Goal: Transaction & Acquisition: Download file/media

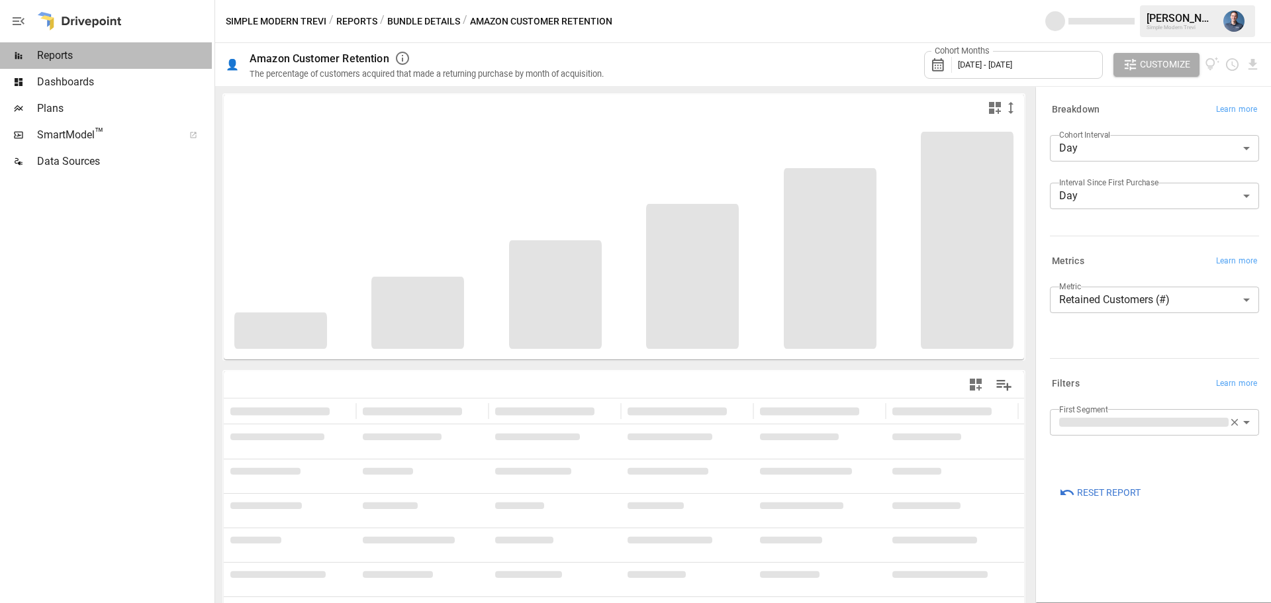
click at [72, 48] on span "Reports" at bounding box center [124, 56] width 175 height 16
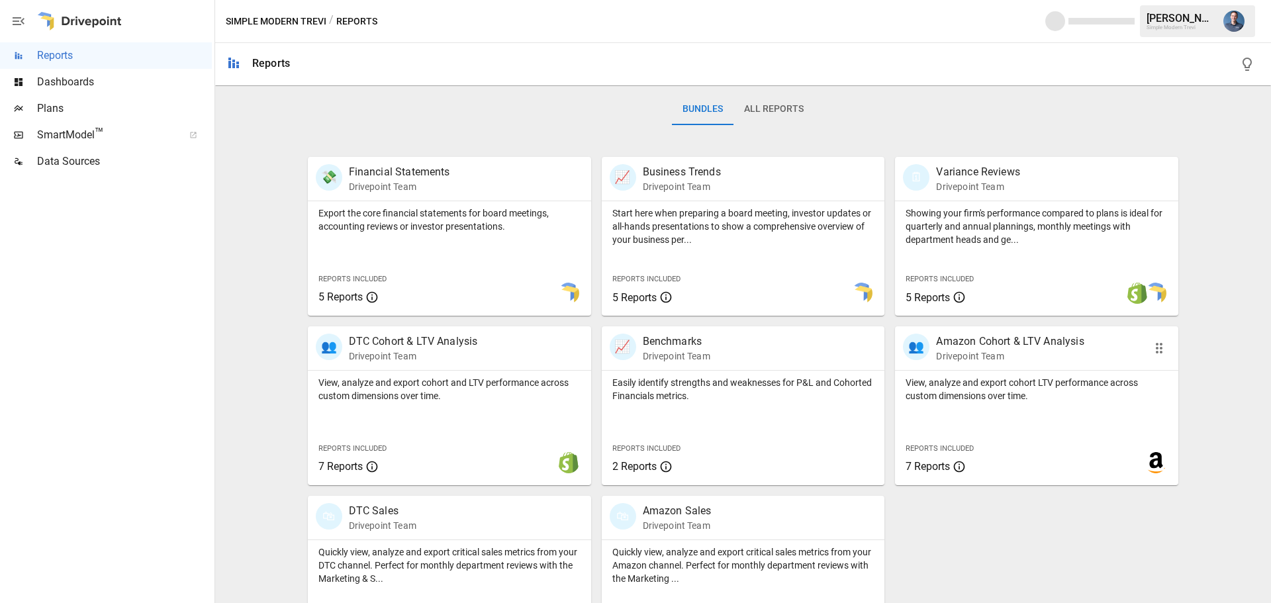
scroll to position [199, 0]
click at [1001, 419] on div "View, analyze and export cohort LTV performance across custom dimensions over t…" at bounding box center [1036, 426] width 283 height 115
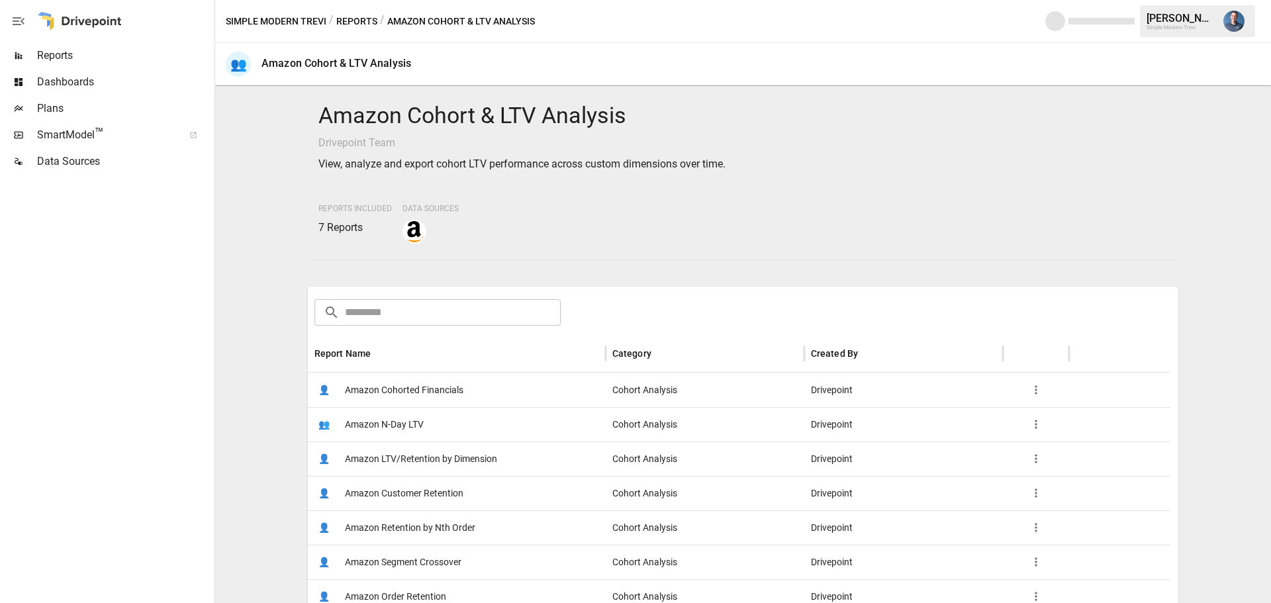
click at [434, 455] on span "Amazon LTV/Retention by Dimension" at bounding box center [421, 459] width 152 height 34
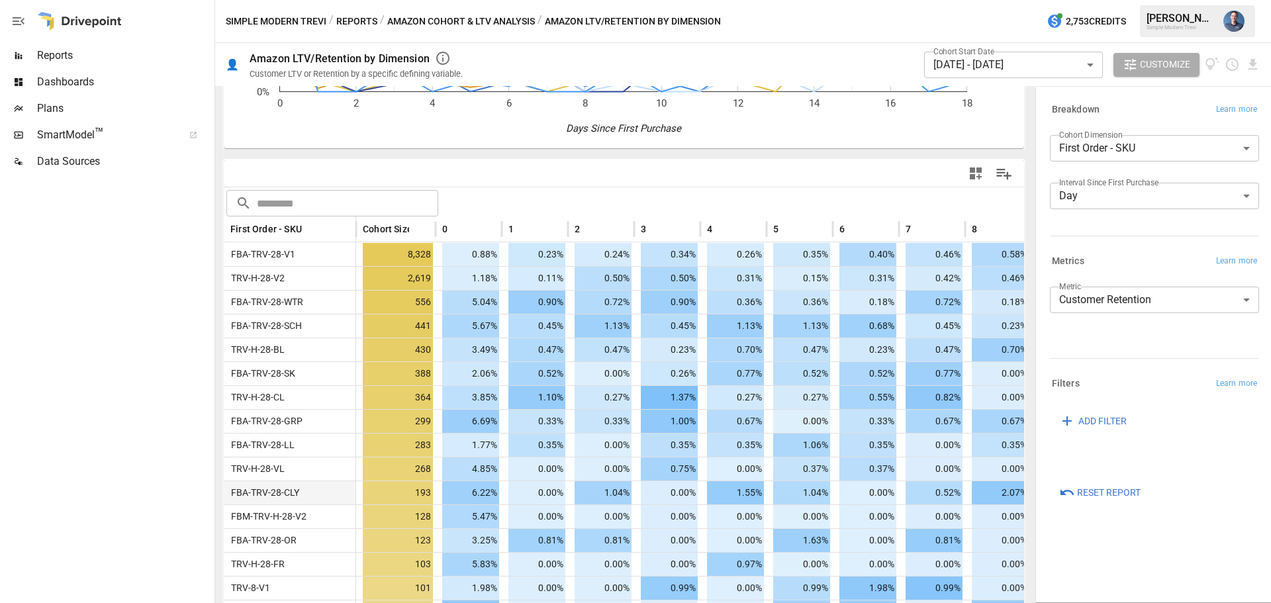
scroll to position [199, 0]
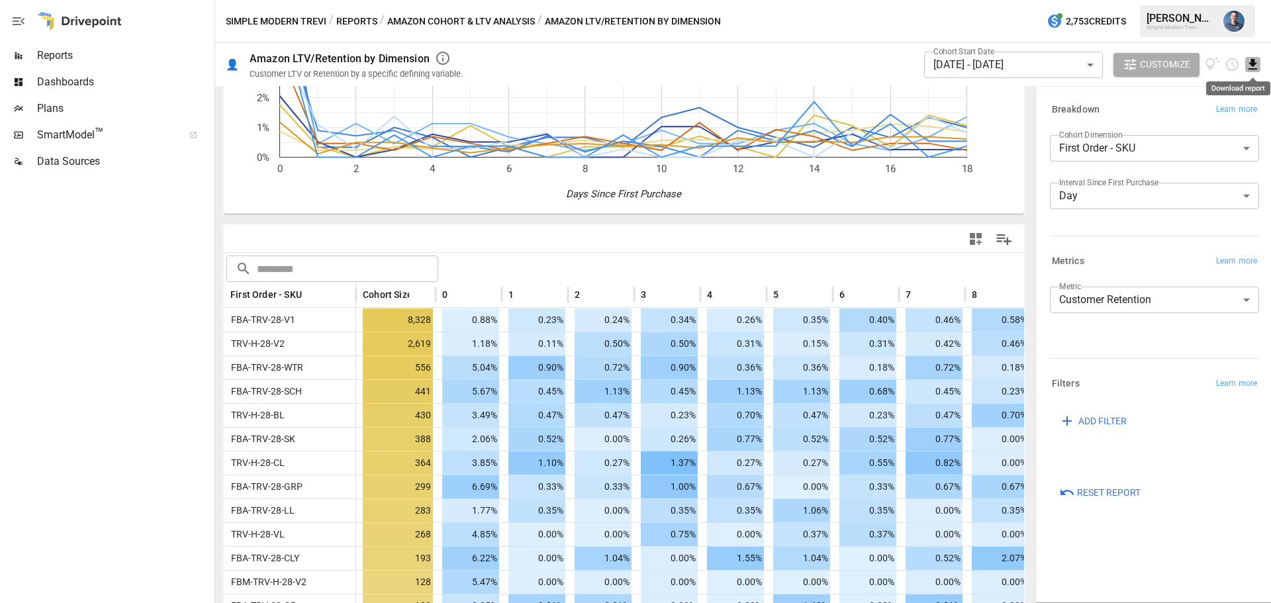
click at [1258, 64] on icon "Download report" at bounding box center [1252, 64] width 15 height 15
click at [1222, 118] on li "Download as CSV" at bounding box center [1208, 117] width 105 height 26
